Goal: Transaction & Acquisition: Purchase product/service

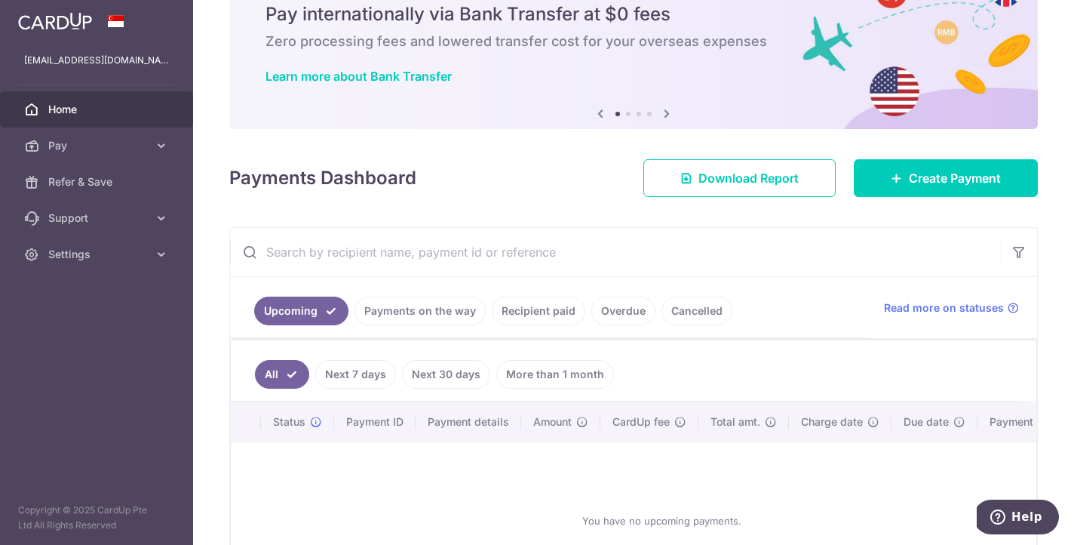
scroll to position [81, 0]
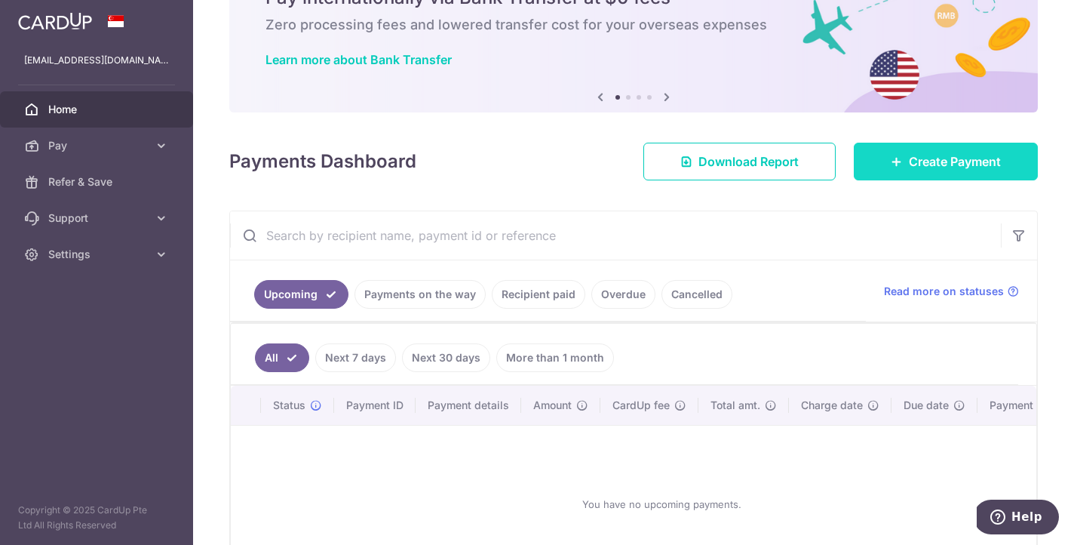
click at [914, 156] on span "Create Payment" at bounding box center [955, 161] width 92 height 18
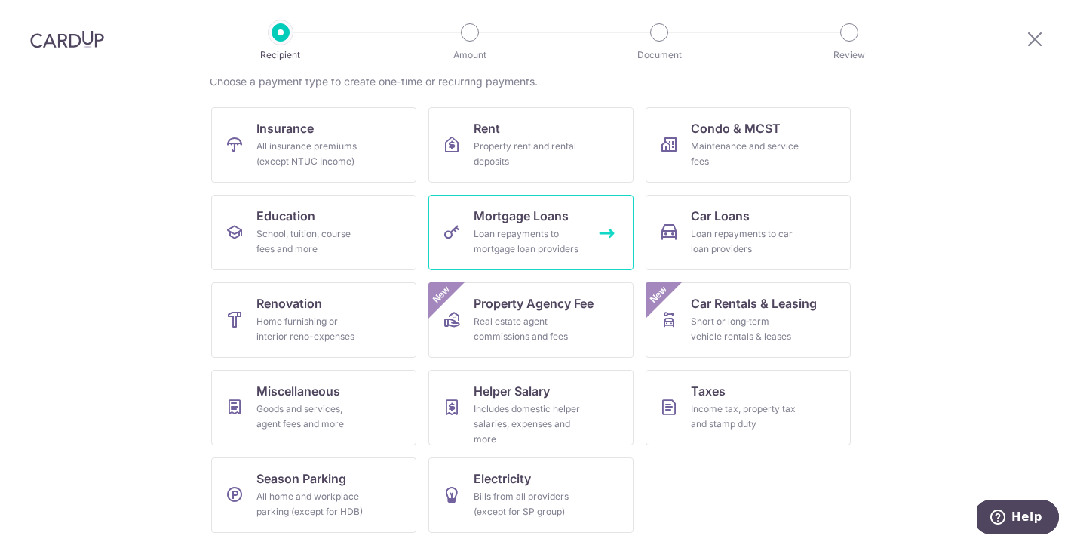
scroll to position [131, 0]
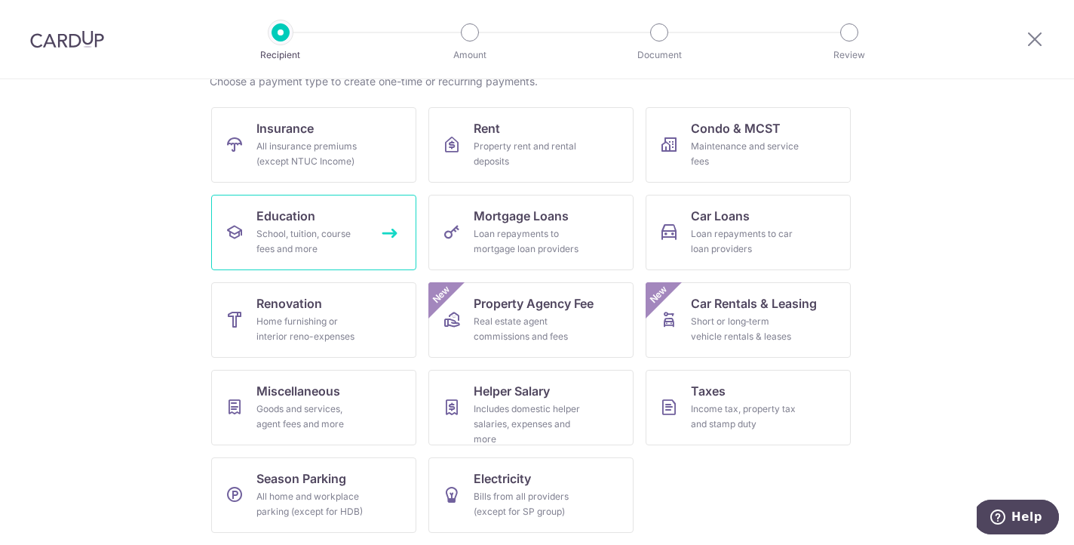
click at [320, 213] on link "Education School, tuition, course fees and more" at bounding box center [313, 232] width 205 height 75
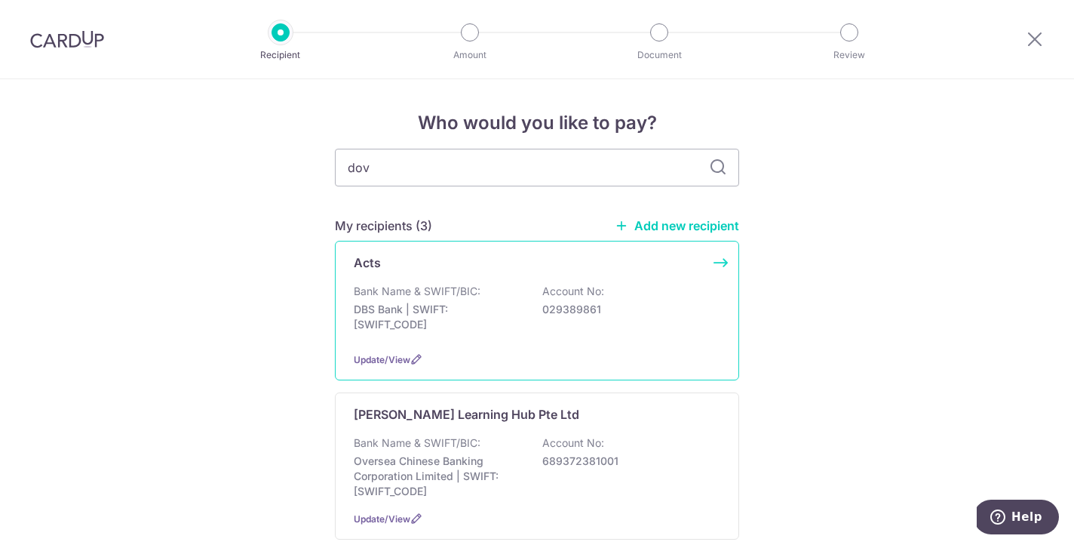
type input "dove"
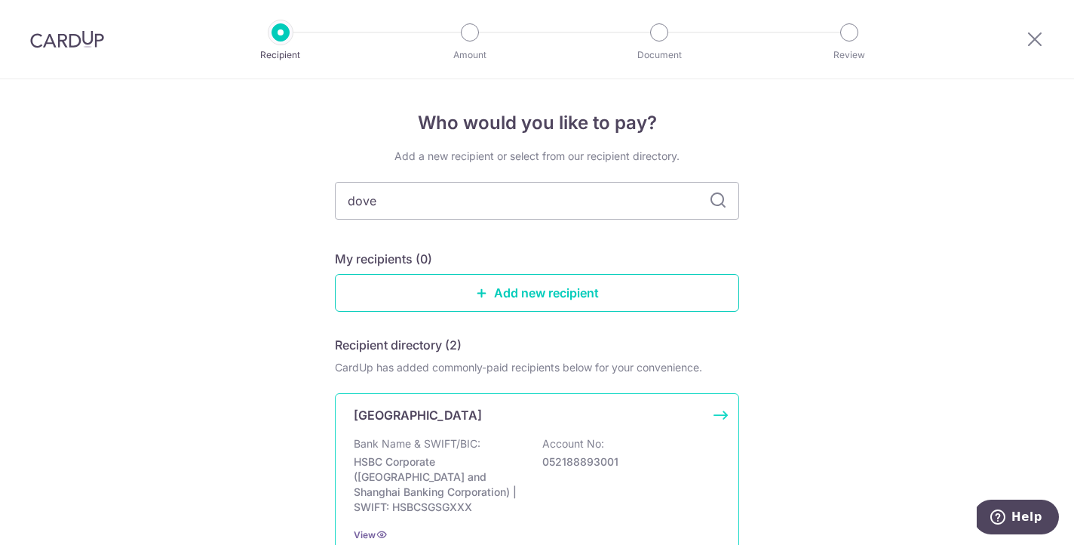
click at [428, 445] on p "Bank Name & SWIFT/BIC:" at bounding box center [417, 443] width 127 height 15
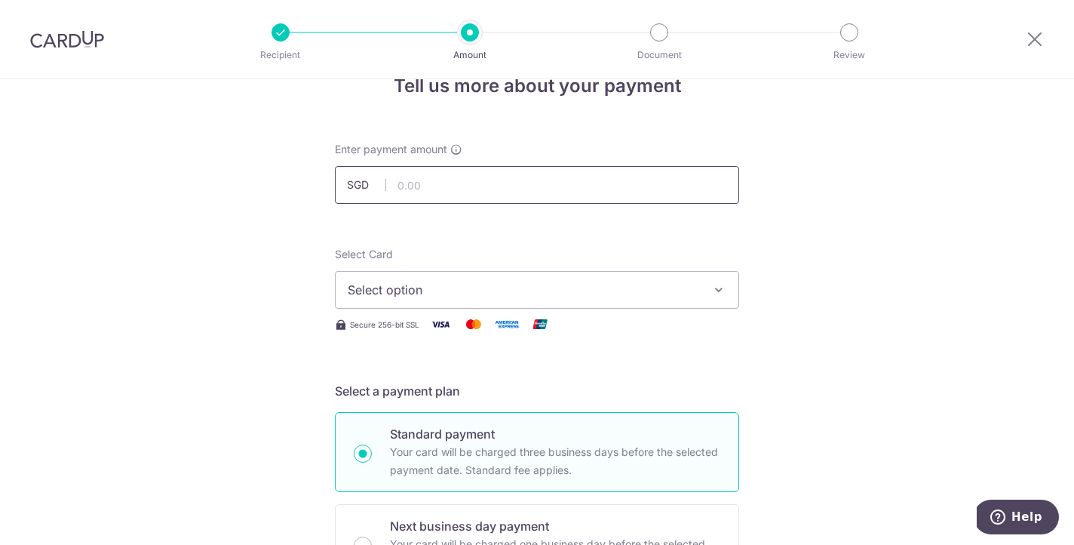
click at [441, 175] on input "text" at bounding box center [537, 185] width 404 height 38
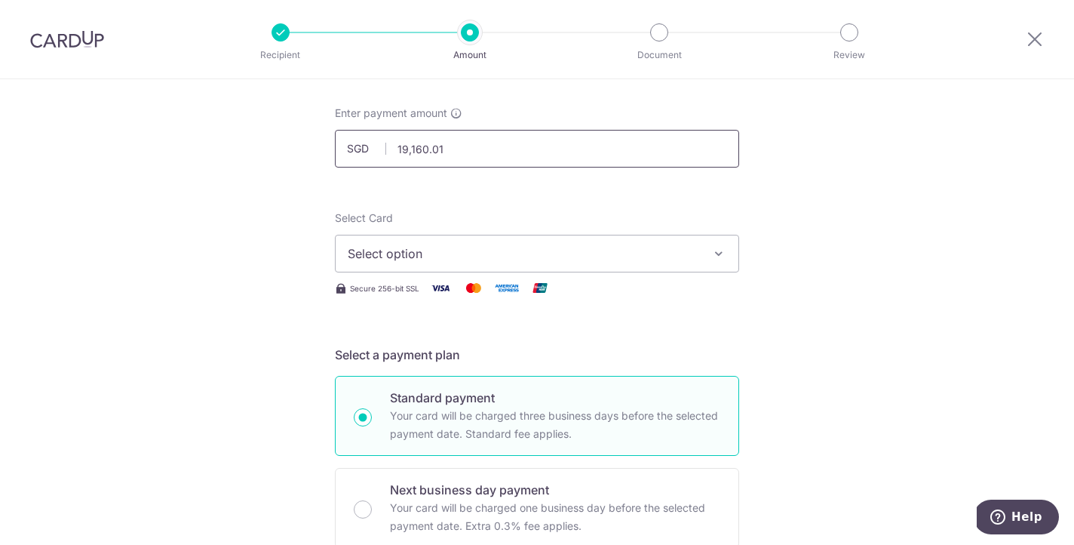
scroll to position [79, 0]
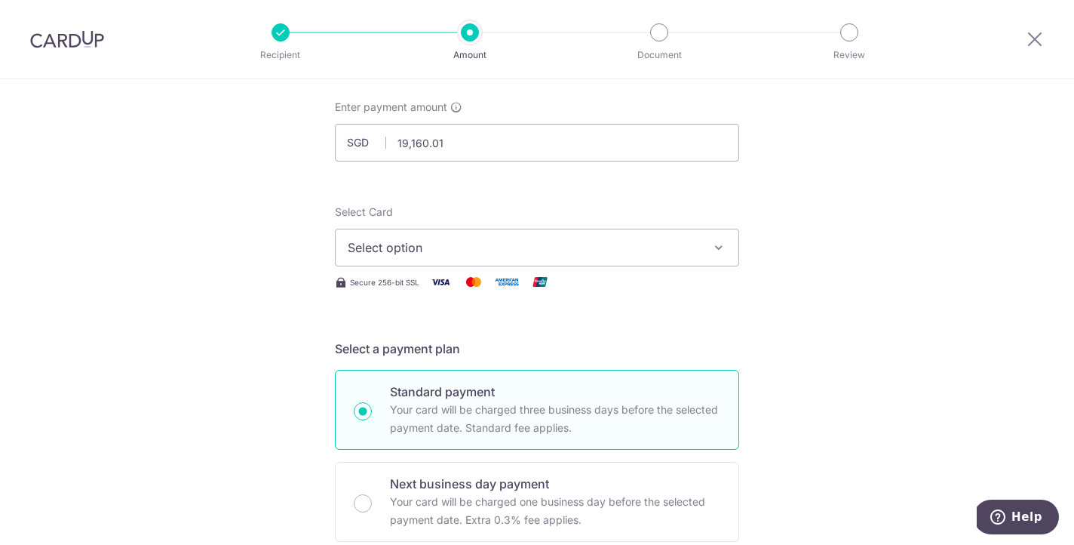
type input "19,160.01"
click at [576, 250] on span "Select option" at bounding box center [524, 247] width 352 height 18
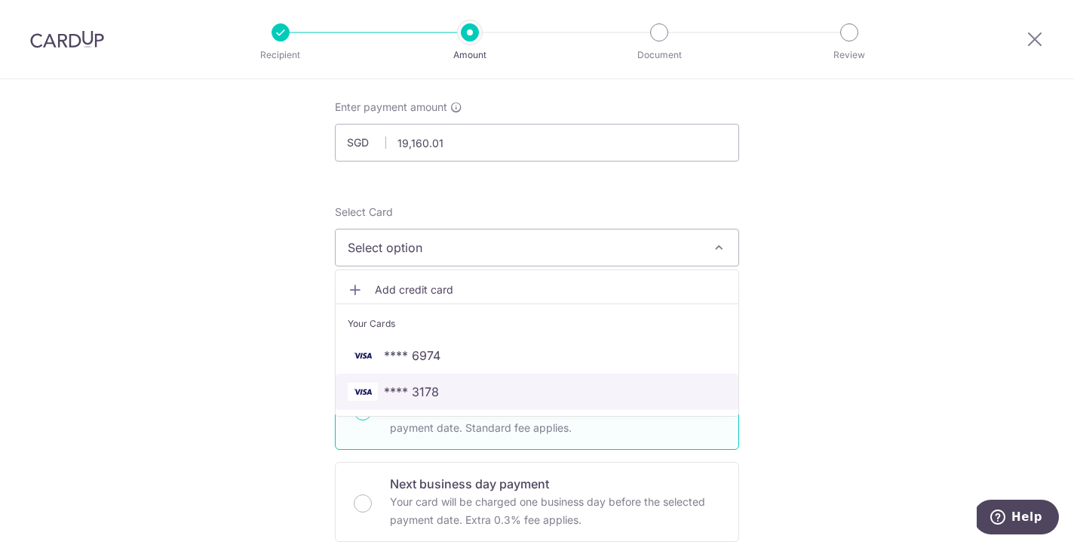
click at [456, 389] on span "**** 3178" at bounding box center [537, 391] width 379 height 18
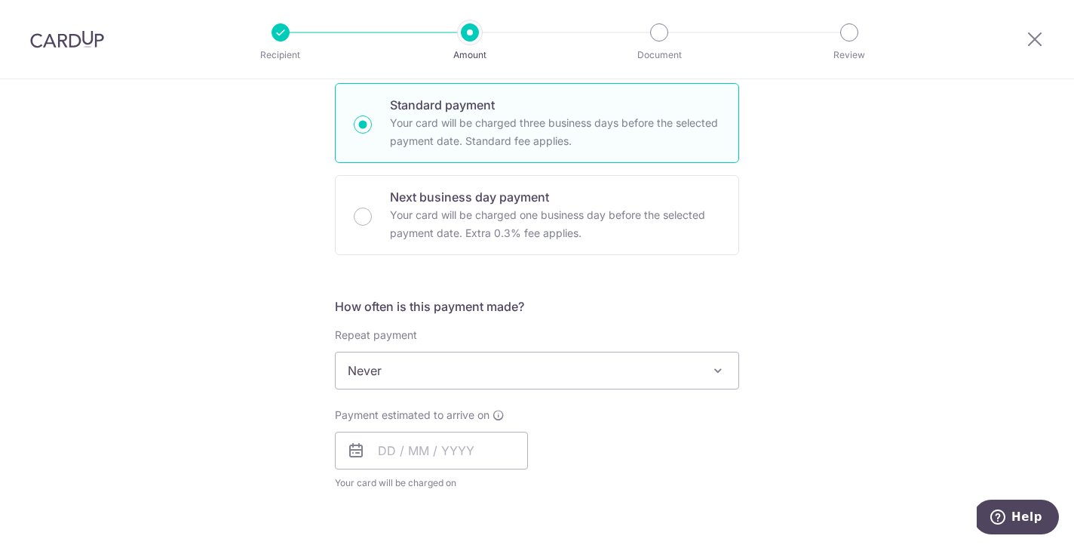
scroll to position [383, 0]
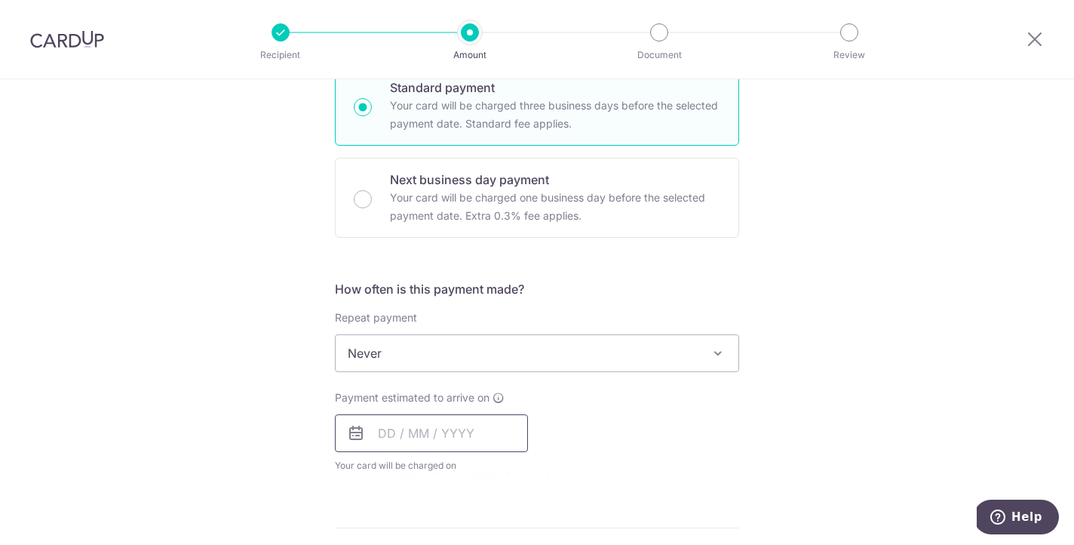
click at [415, 416] on input "text" at bounding box center [431, 433] width 193 height 38
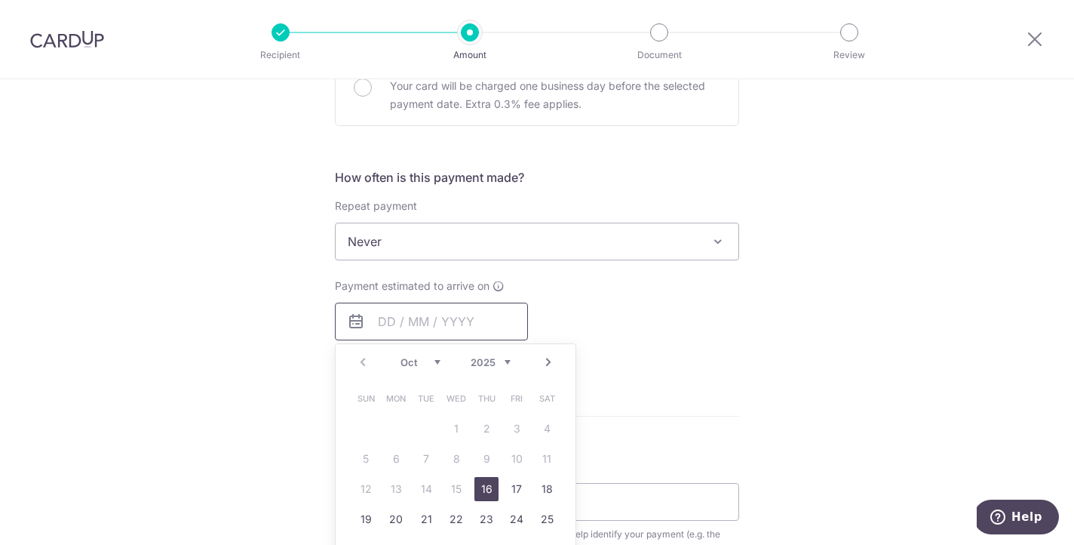
scroll to position [497, 0]
click at [487, 480] on link "16" at bounding box center [487, 487] width 24 height 24
type input "[DATE]"
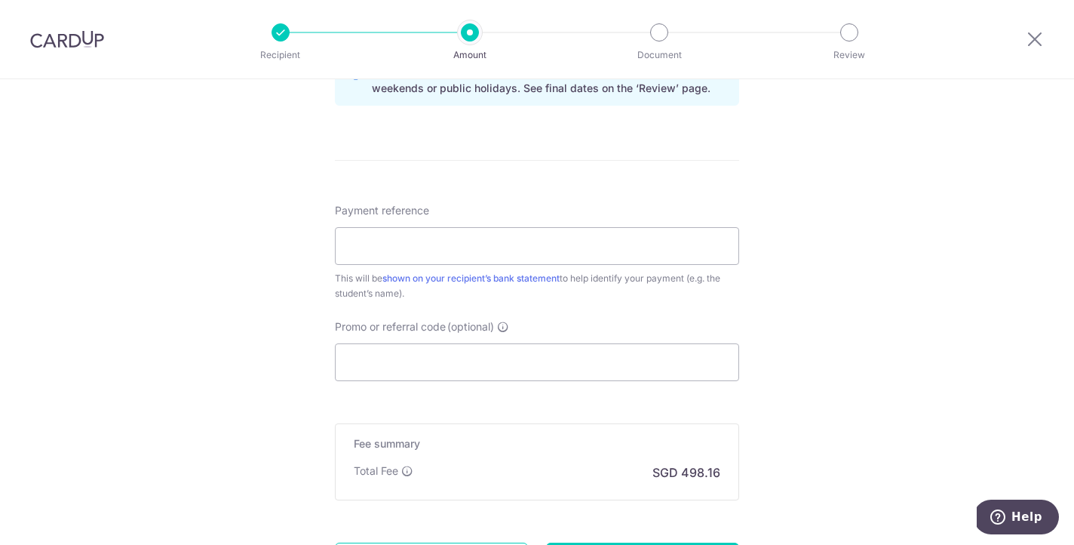
scroll to position [813, 0]
click at [383, 238] on input "Payment reference" at bounding box center [537, 245] width 404 height 38
paste input "DC-100092277-T2"
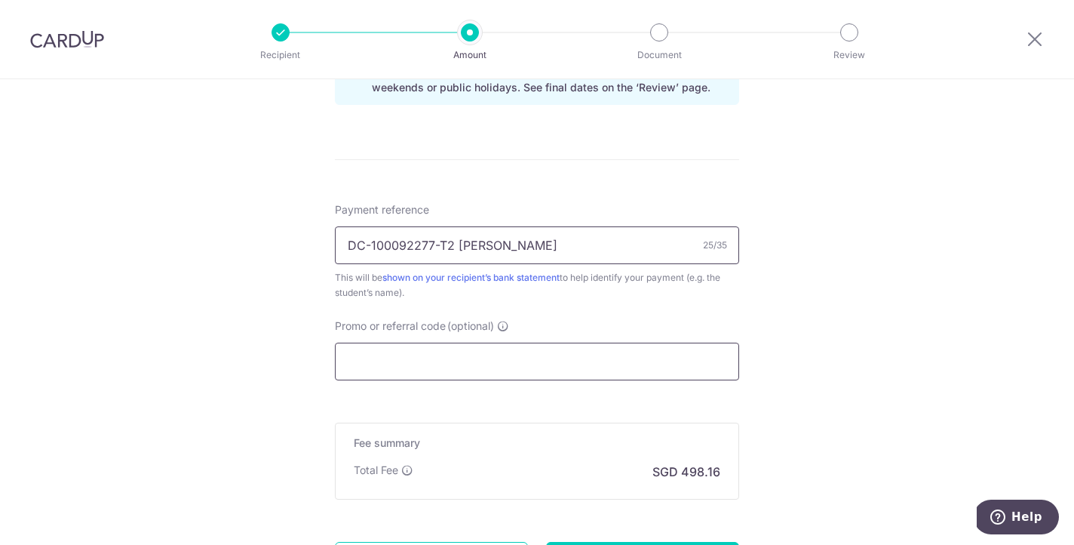
type input "DC-100092277-T2 Fiona Loh"
click at [376, 362] on input "Promo or referral code (optional)" at bounding box center [537, 361] width 404 height 38
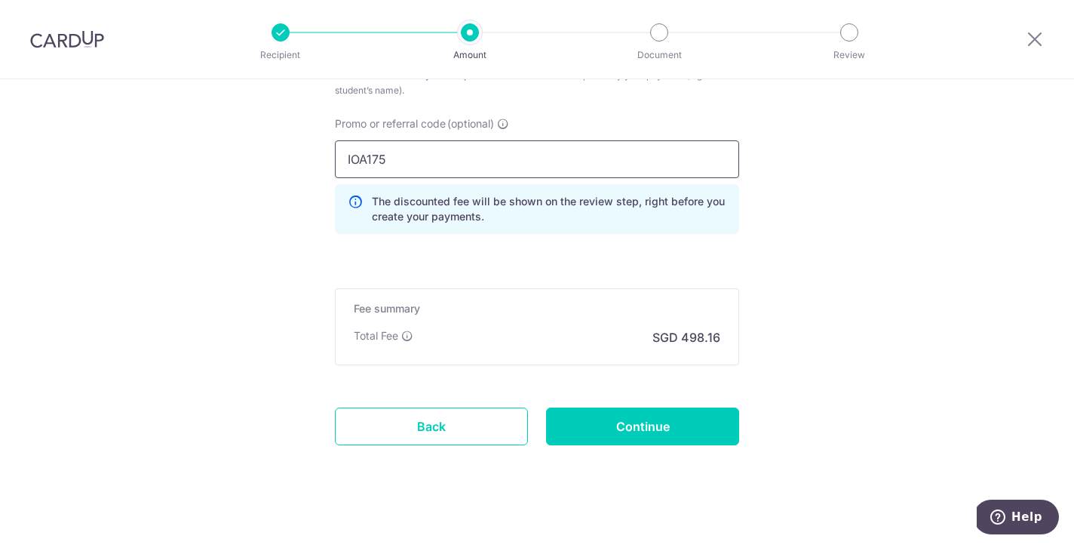
scroll to position [1024, 0]
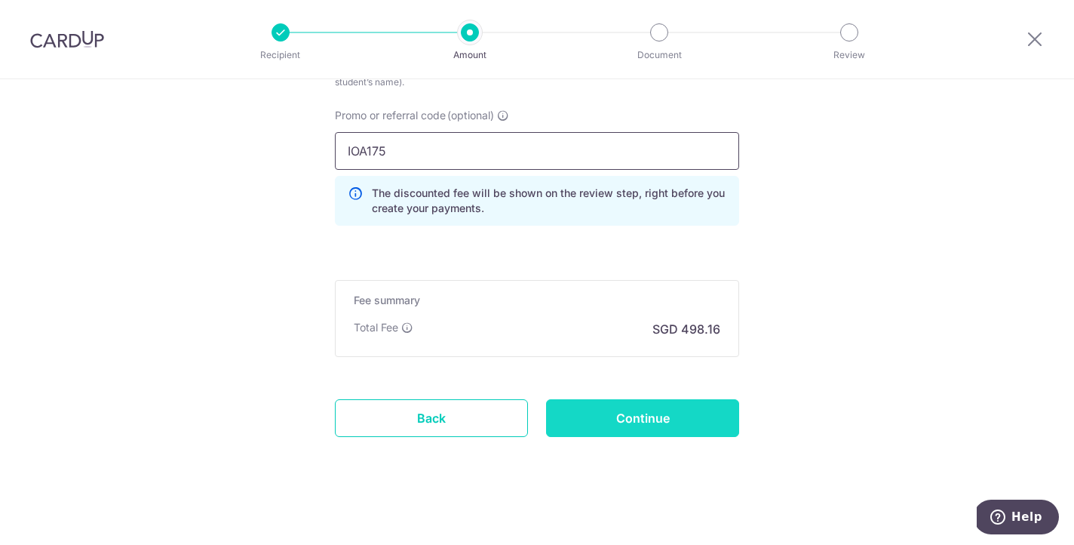
type input "IOA175"
click at [606, 420] on input "Continue" at bounding box center [642, 418] width 193 height 38
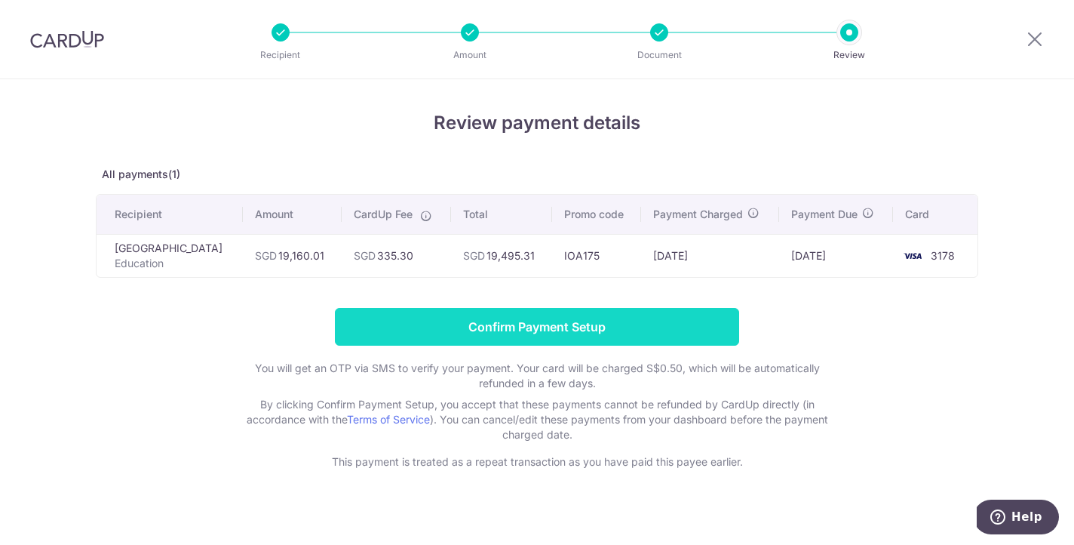
click at [571, 346] on input "Confirm Payment Setup" at bounding box center [537, 327] width 404 height 38
